Goal: Task Accomplishment & Management: Manage account settings

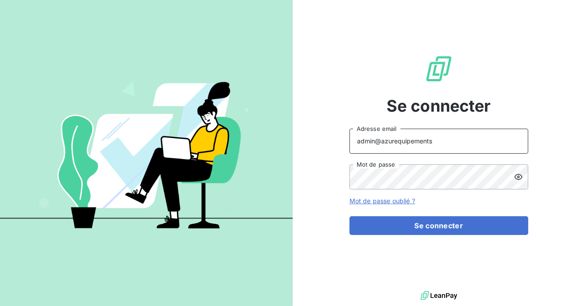
click at [427, 143] on input "admin@azurequipements" at bounding box center [439, 141] width 179 height 25
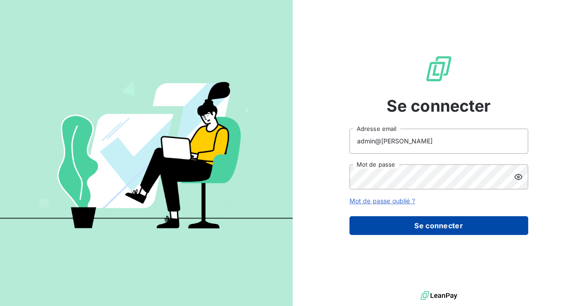
type input "admin@[PERSON_NAME]"
click at [416, 228] on button "Se connecter" at bounding box center [439, 225] width 179 height 19
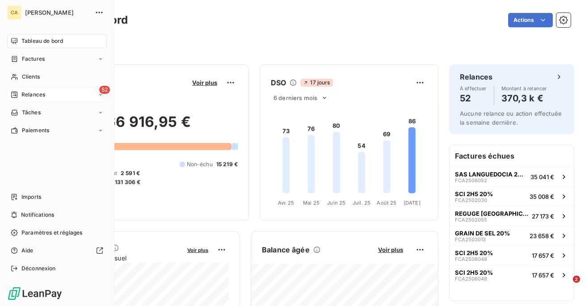
click at [37, 93] on span "Relances" at bounding box center [33, 95] width 24 height 8
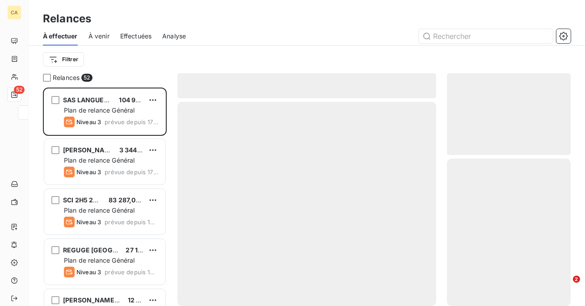
scroll to position [219, 124]
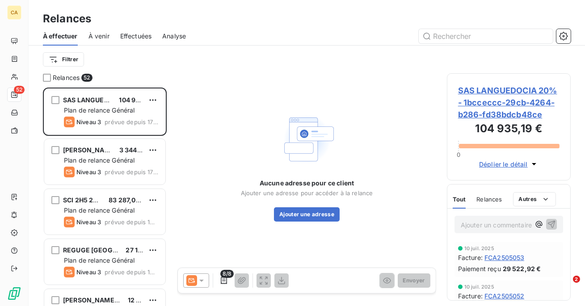
click at [141, 33] on span "Effectuées" at bounding box center [136, 36] width 32 height 9
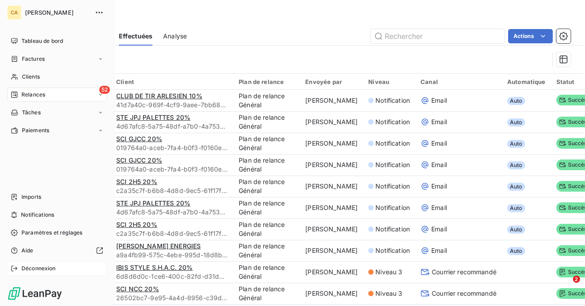
click at [21, 264] on div "Déconnexion" at bounding box center [57, 269] width 100 height 14
